Goal: Task Accomplishment & Management: Manage account settings

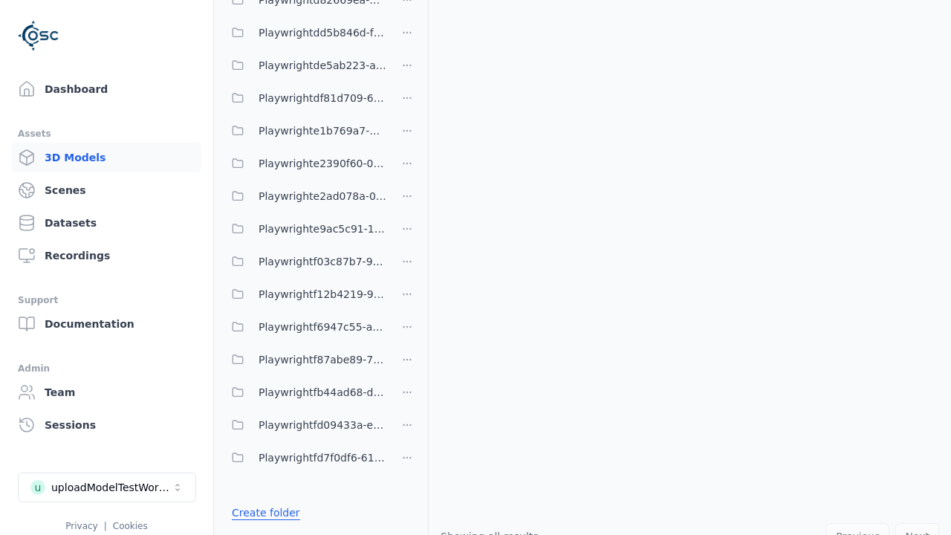
click at [262, 513] on link "Create folder" at bounding box center [266, 512] width 68 height 15
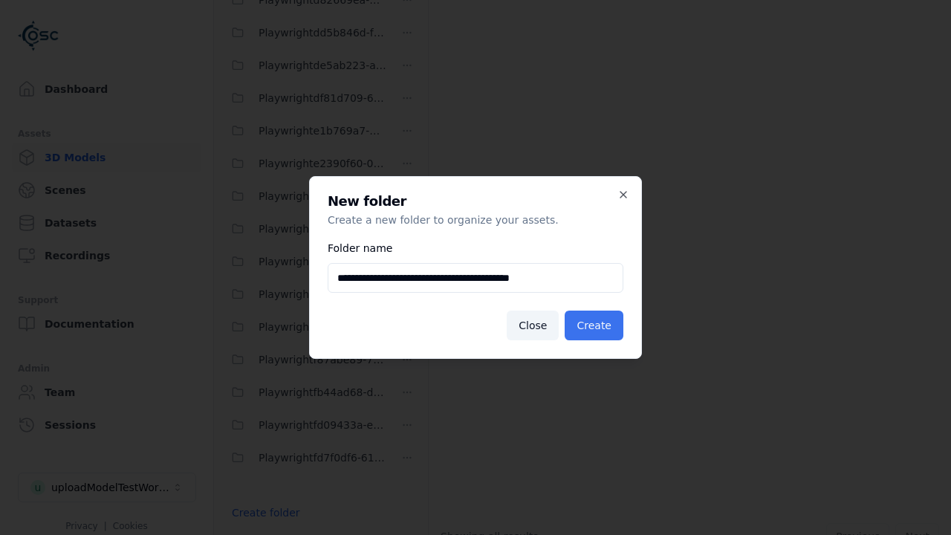
type input "**********"
click at [596, 325] on button "Create" at bounding box center [594, 326] width 59 height 30
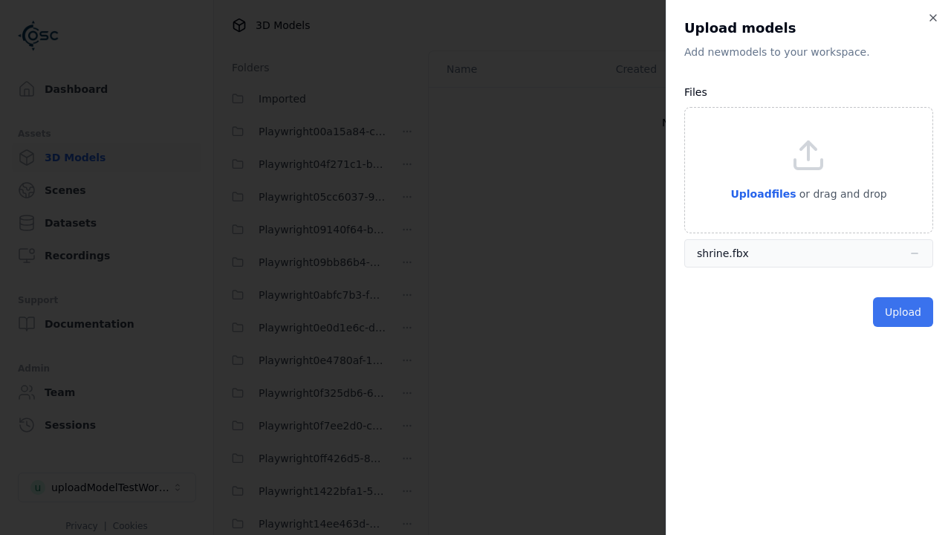
click at [904, 312] on button "Upload" at bounding box center [903, 312] width 60 height 30
